Goal: Information Seeking & Learning: Learn about a topic

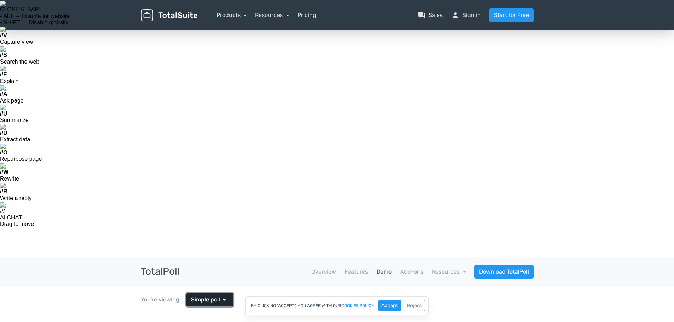
click at [210, 296] on span "Simple poll" at bounding box center [205, 300] width 29 height 8
click at [381, 268] on link "Demo" at bounding box center [383, 272] width 15 height 8
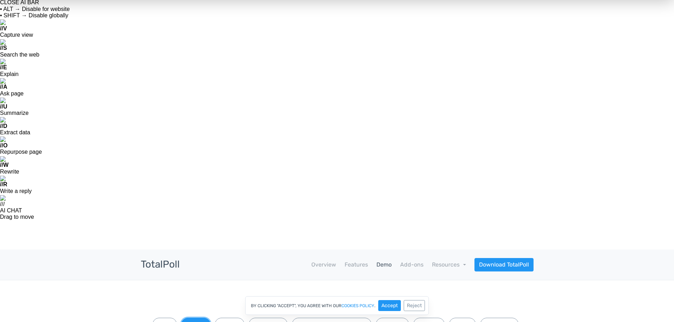
scroll to position [0, 0]
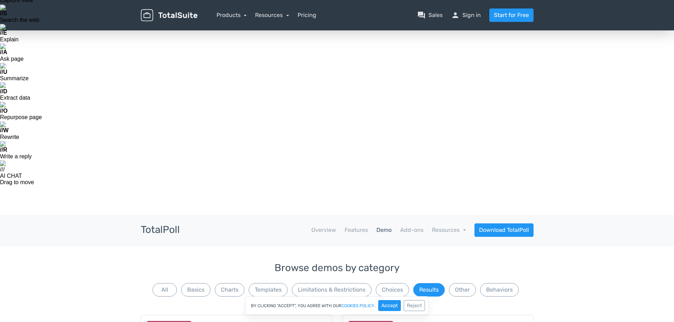
scroll to position [62, 0]
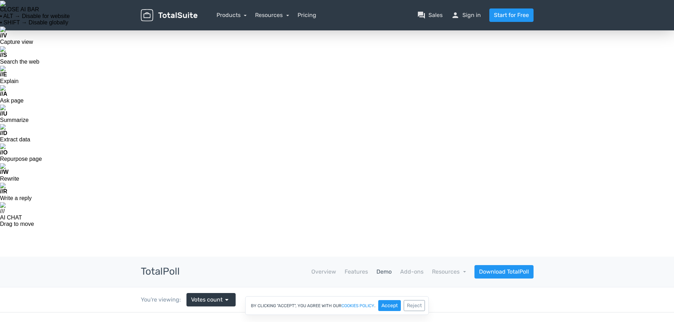
click at [382, 268] on link "Demo" at bounding box center [383, 272] width 15 height 8
click at [386, 268] on link "Demo" at bounding box center [383, 272] width 15 height 8
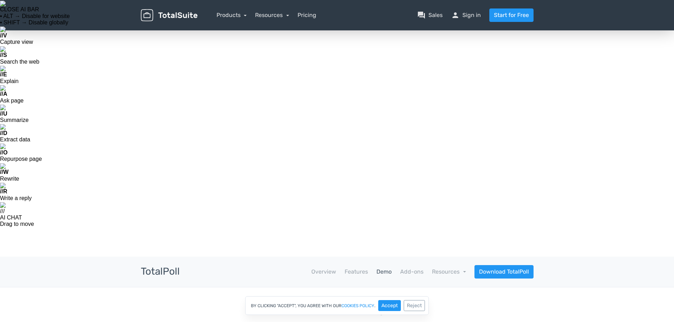
scroll to position [587, 0]
click at [374, 268] on link "Demo" at bounding box center [375, 272] width 15 height 8
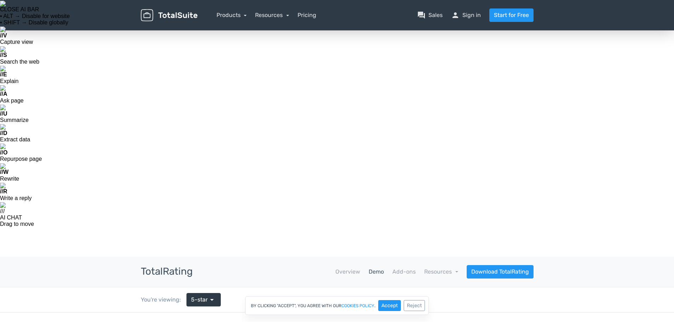
scroll to position [587, 0]
click at [393, 306] on button "Accept" at bounding box center [389, 305] width 23 height 11
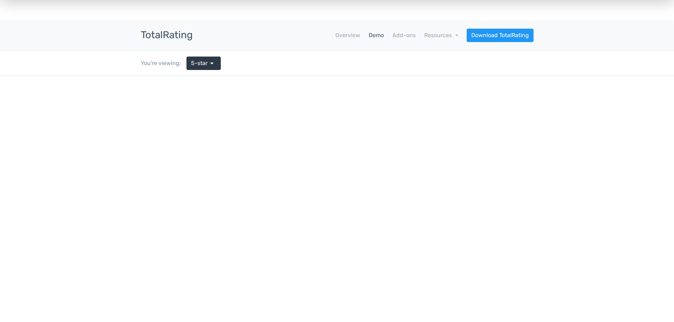
scroll to position [244, 0]
